Goal: Task Accomplishment & Management: Use online tool/utility

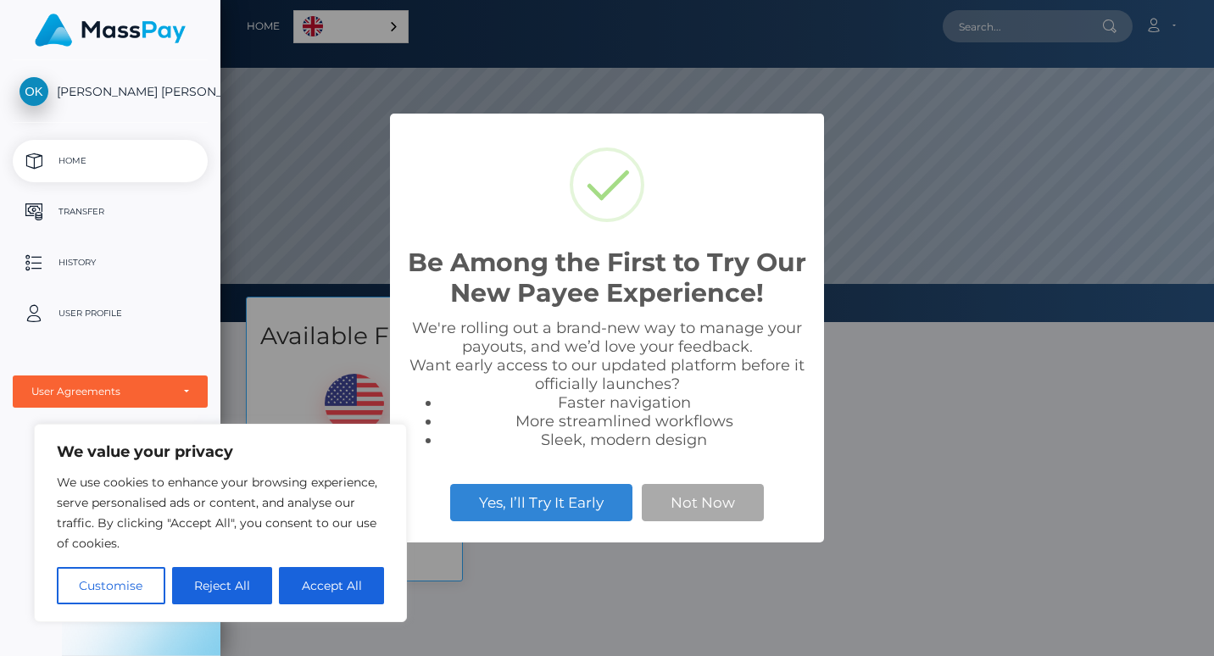
scroll to position [322, 994]
click at [701, 513] on button "Not Now" at bounding box center [703, 502] width 122 height 37
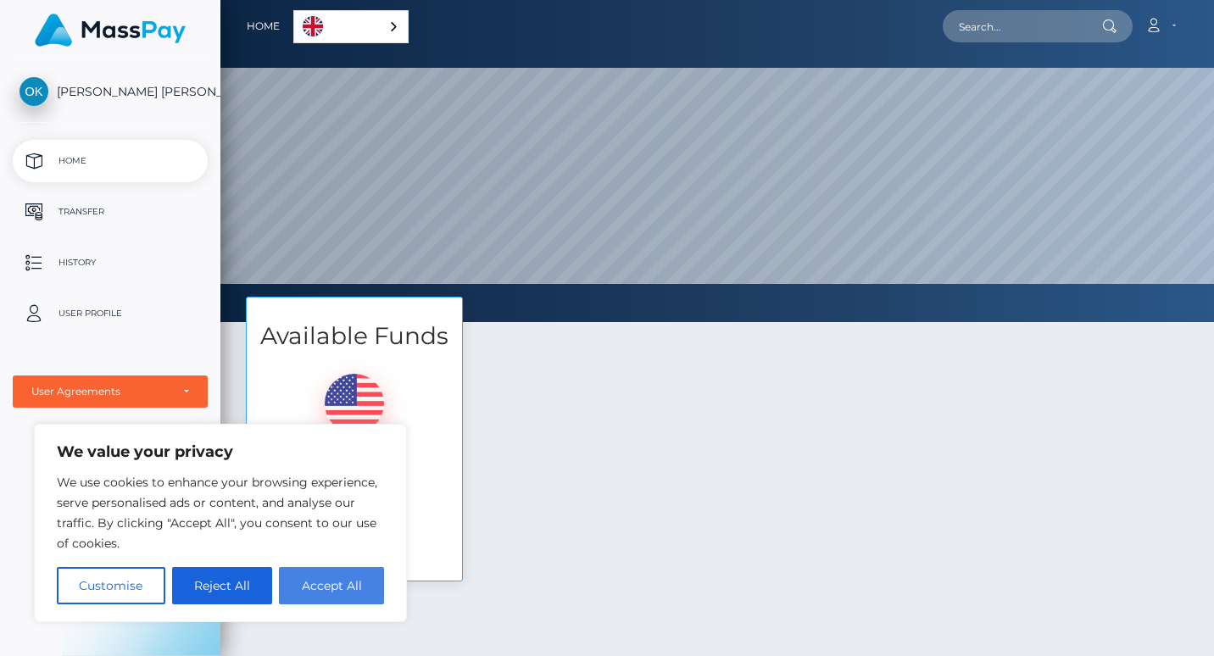
click at [379, 593] on button "Accept All" at bounding box center [331, 585] width 105 height 37
checkbox input "true"
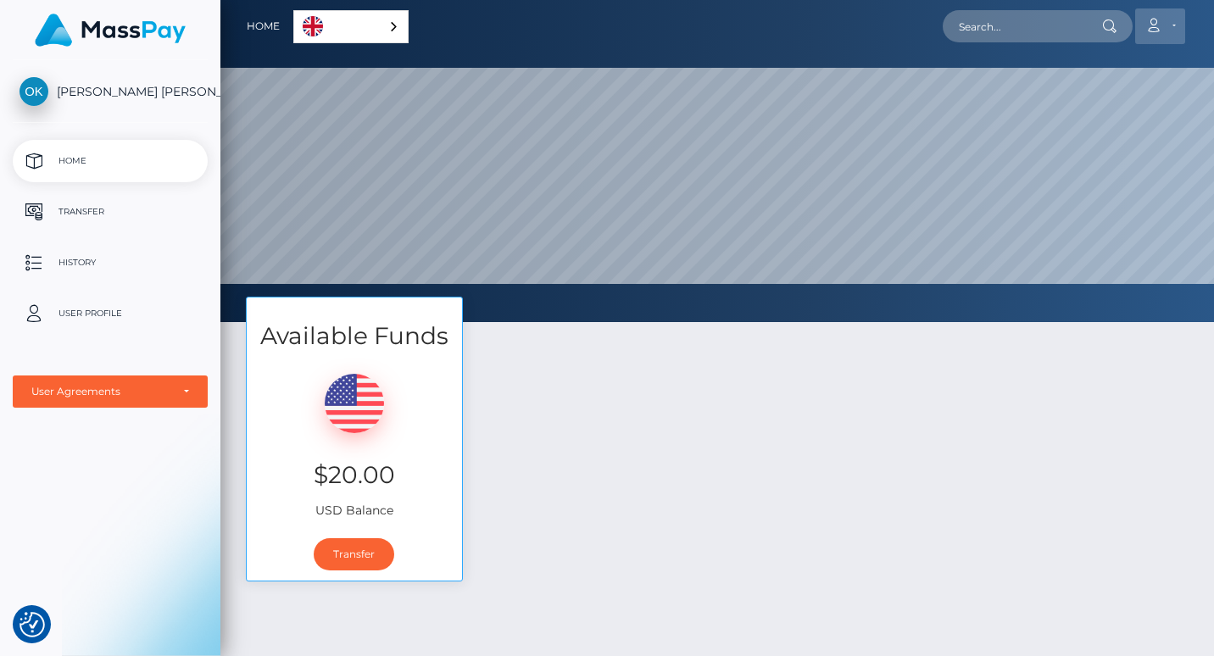
click at [1167, 28] on link "Account" at bounding box center [1160, 26] width 50 height 36
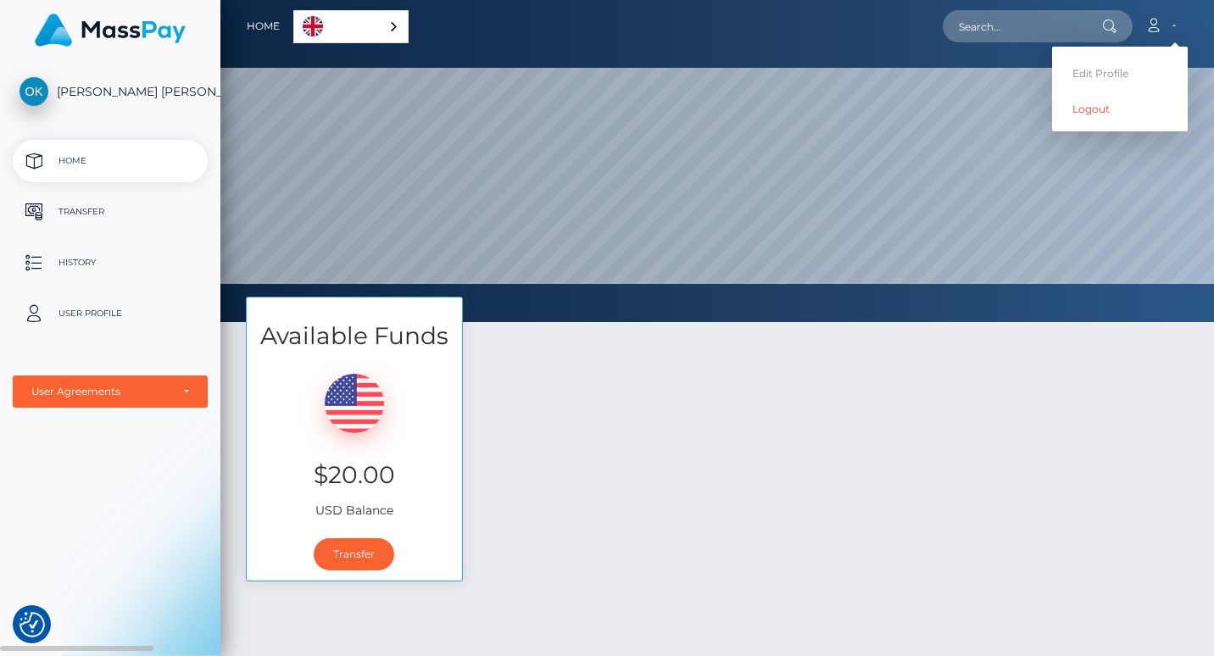
click at [105, 212] on p "Transfer" at bounding box center [110, 211] width 181 height 25
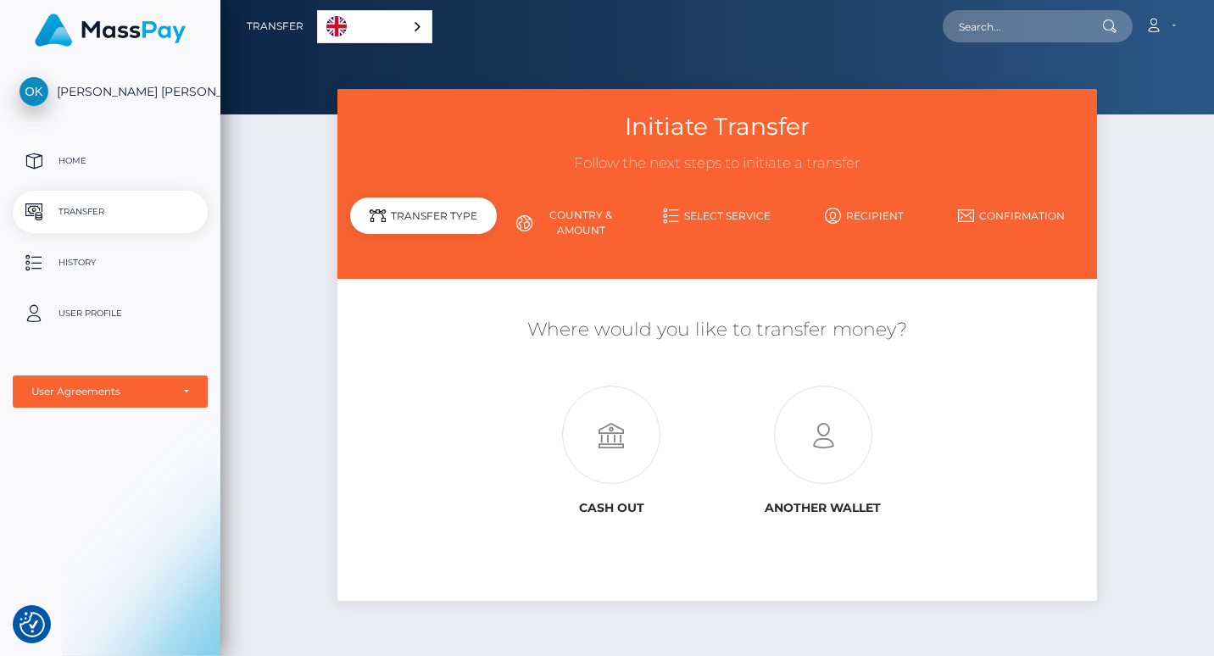
click at [567, 225] on link "Country & Amount" at bounding box center [570, 223] width 147 height 44
